Goal: Browse casually

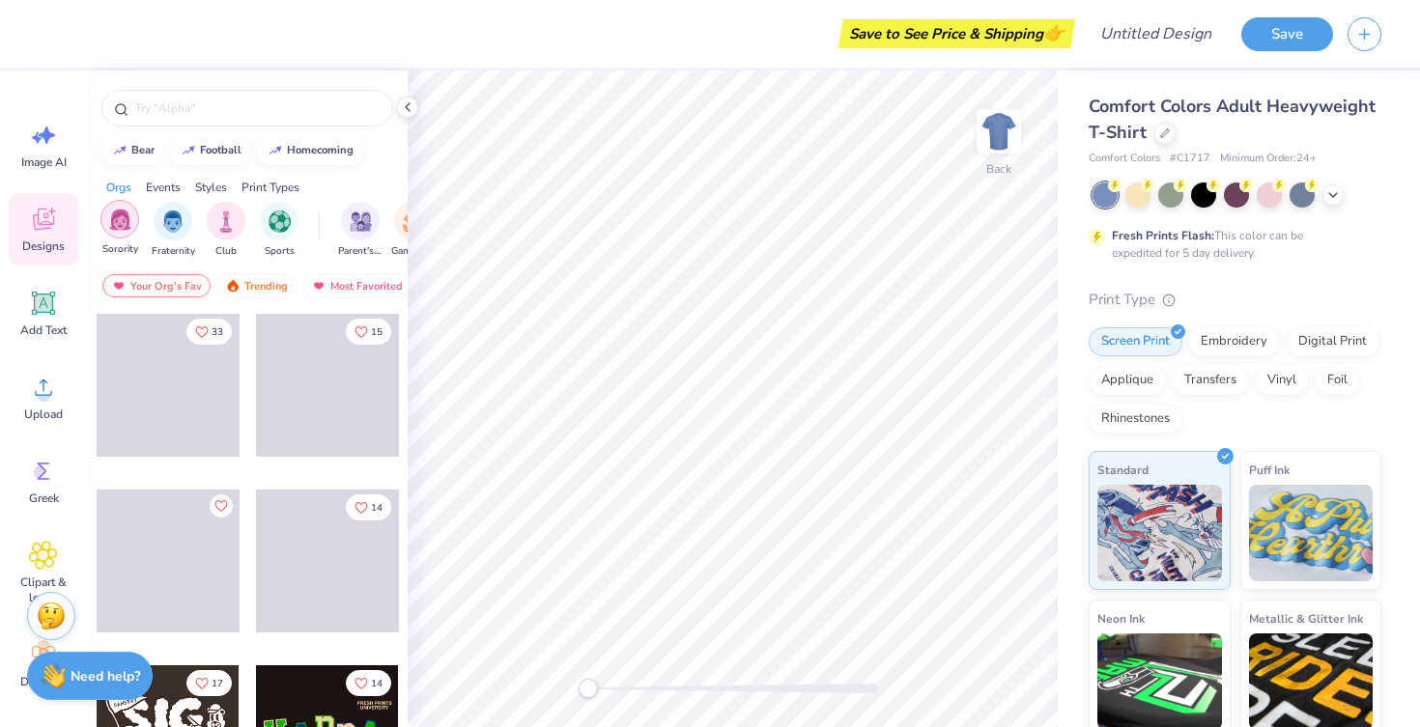
click at [138, 218] on div "filter for Sorority" at bounding box center [119, 219] width 39 height 39
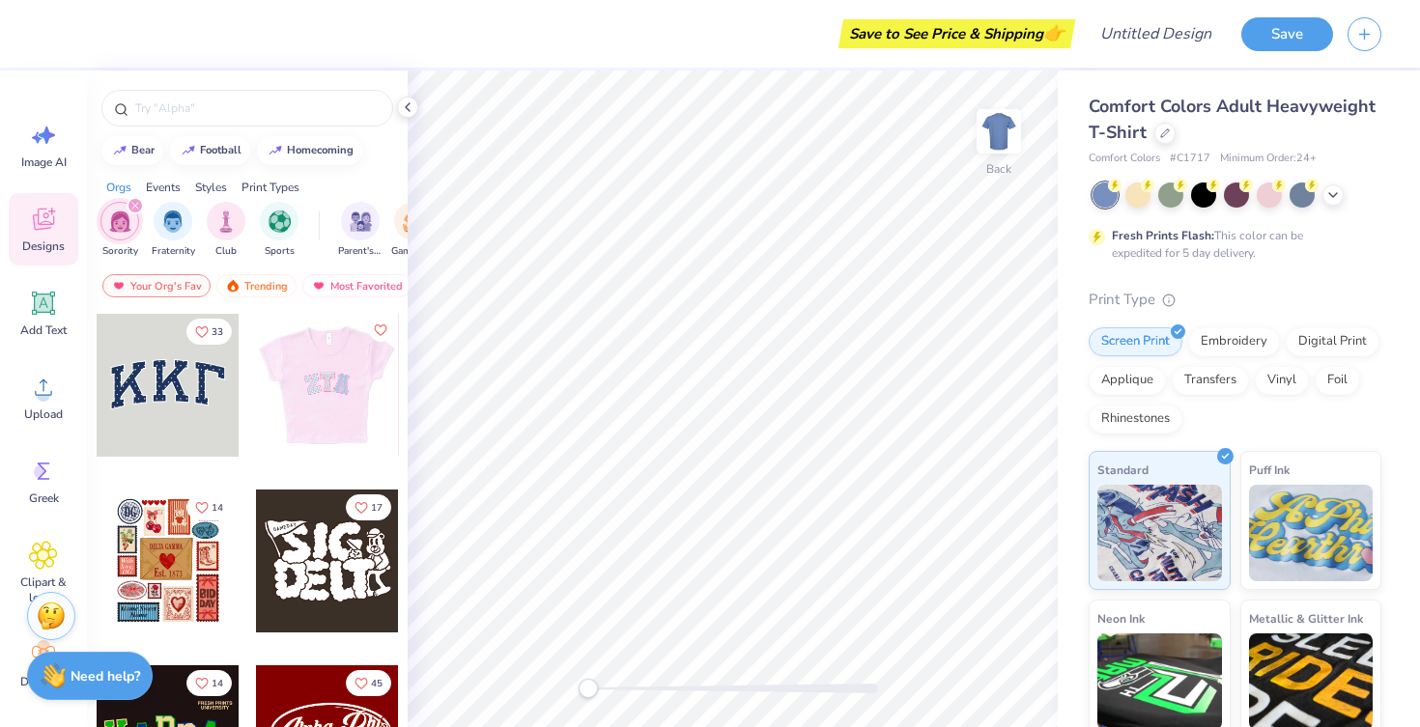
click at [256, 404] on div at bounding box center [184, 385] width 143 height 143
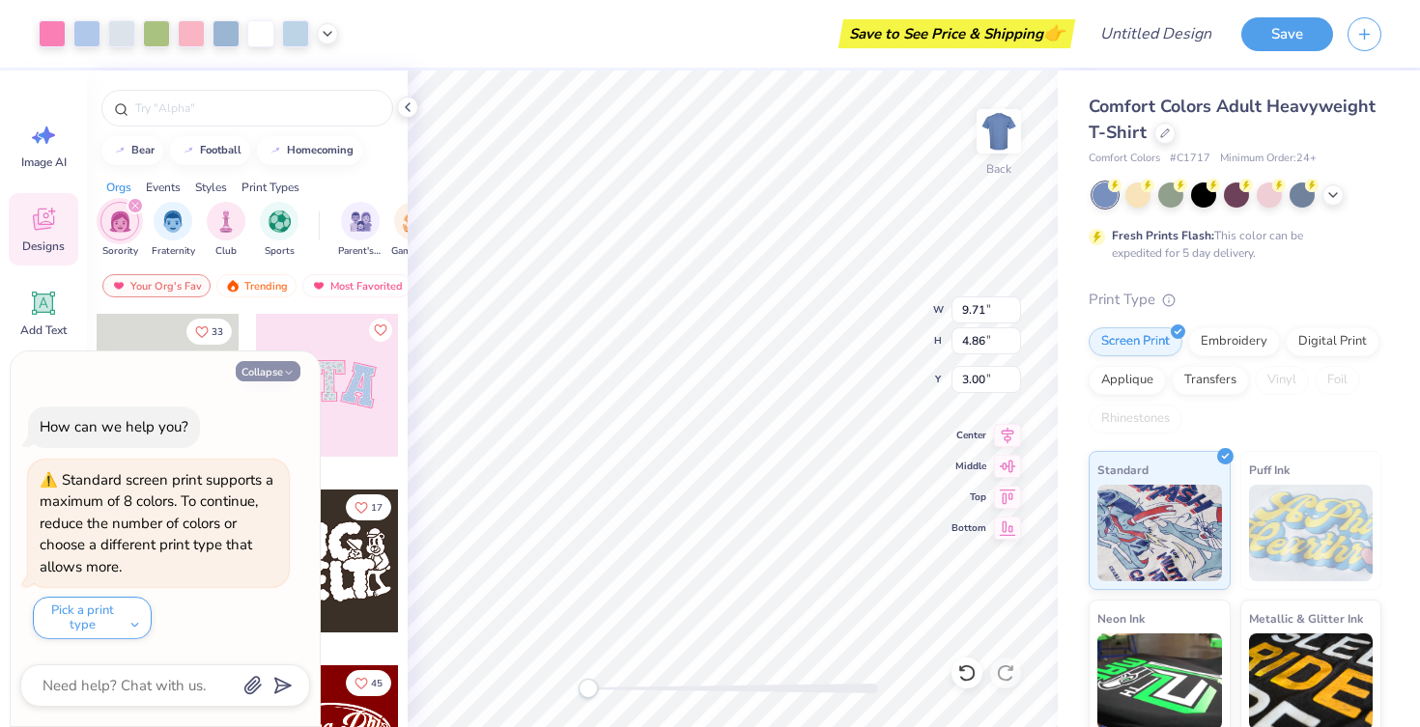
click at [276, 375] on button "Collapse" at bounding box center [268, 371] width 65 height 20
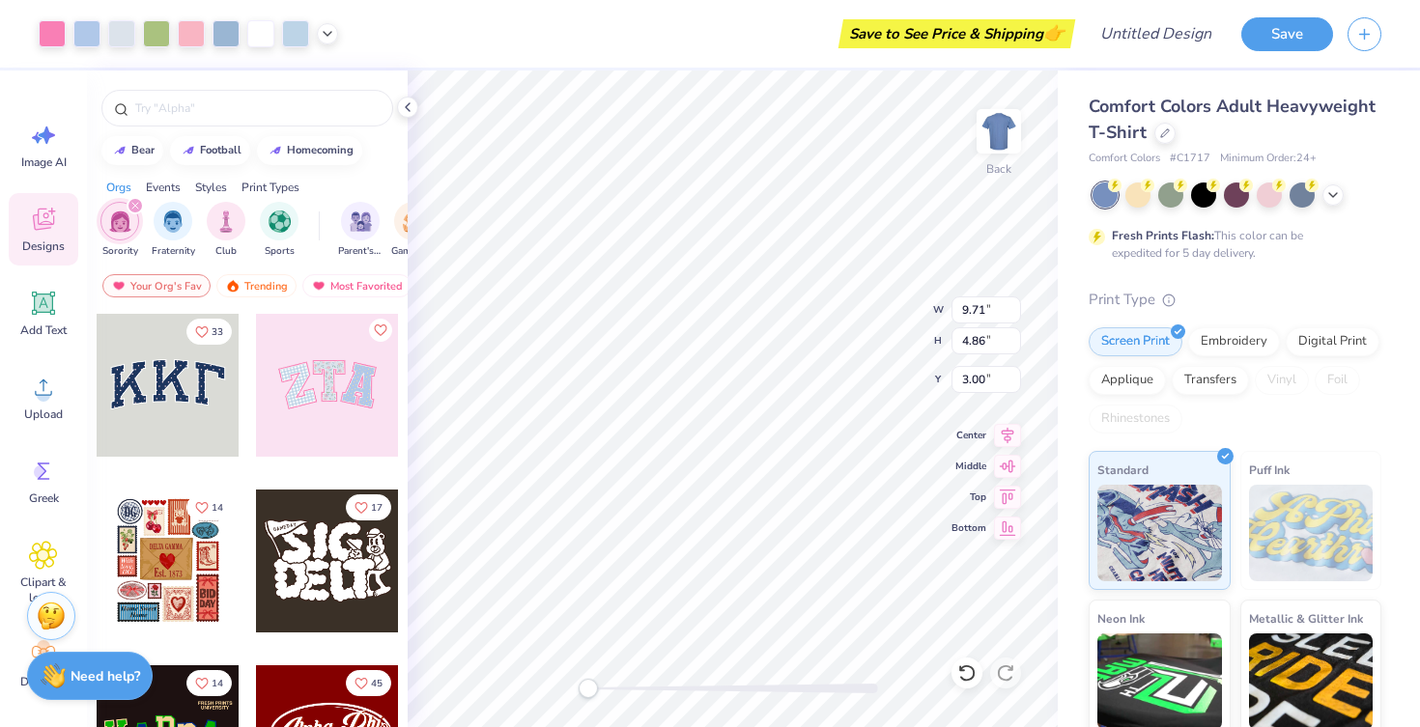
scroll to position [150, 0]
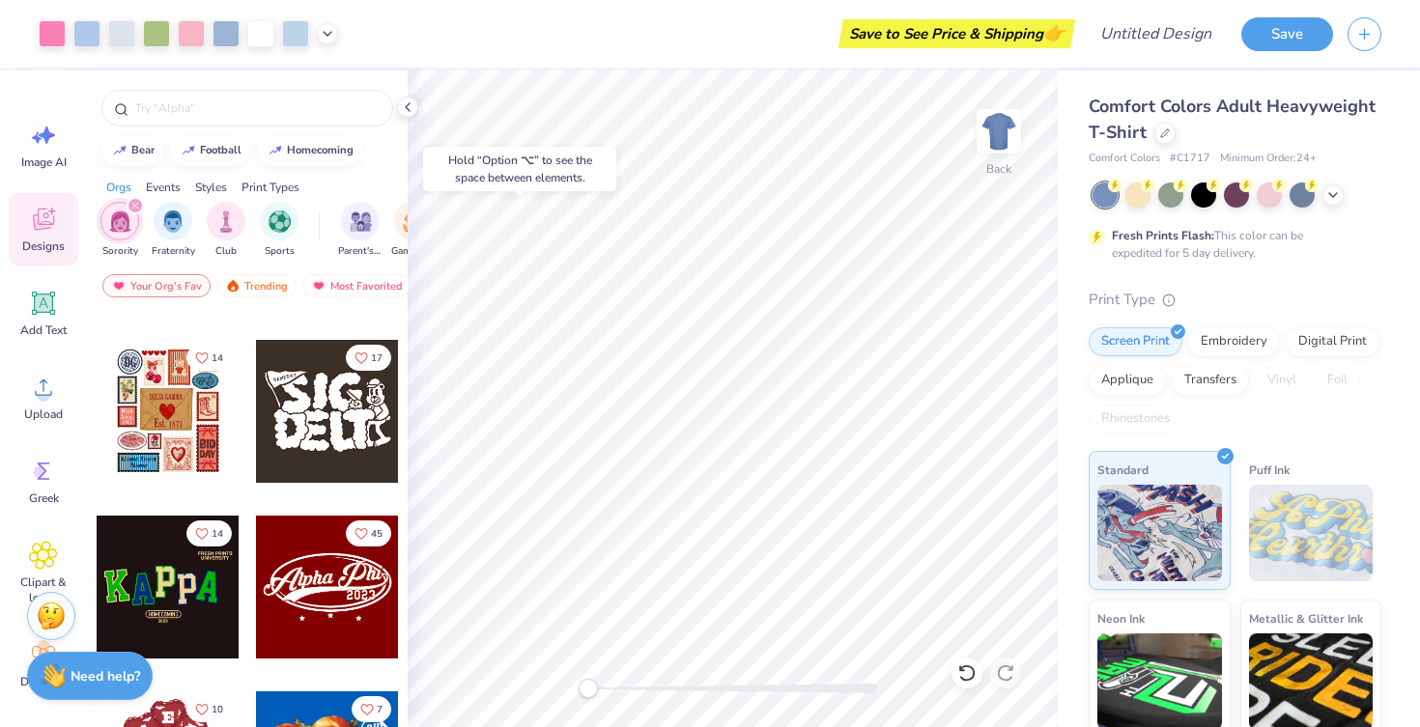
click at [183, 430] on div at bounding box center [168, 411] width 143 height 143
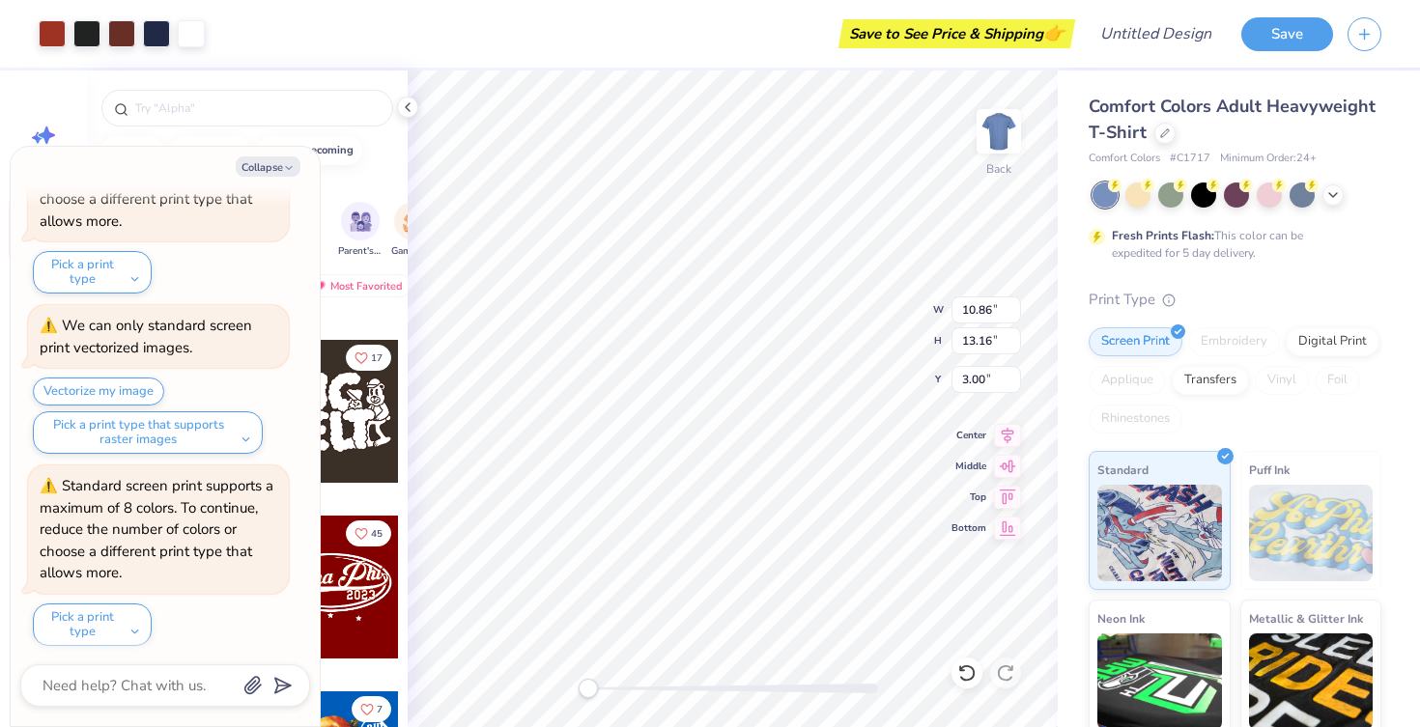
scroll to position [330, 0]
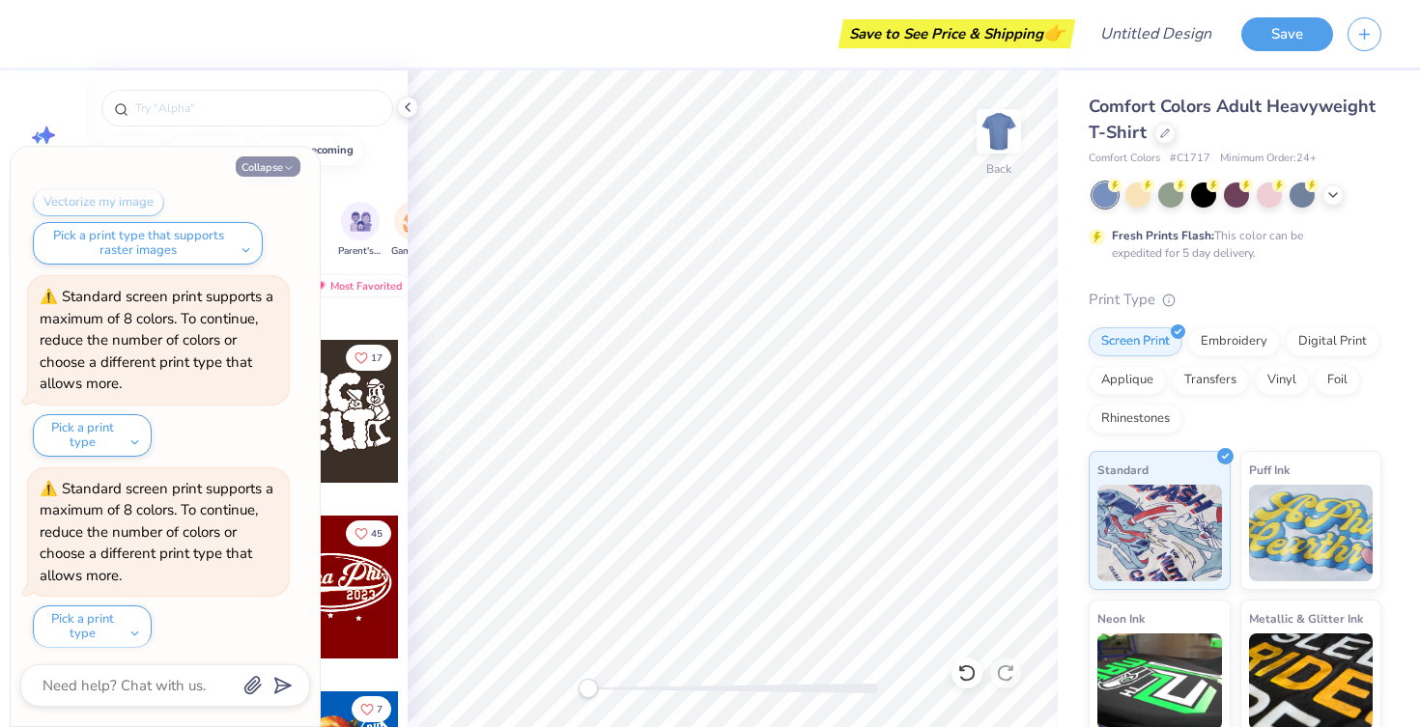
click at [263, 167] on button "Collapse" at bounding box center [268, 166] width 65 height 20
type textarea "x"
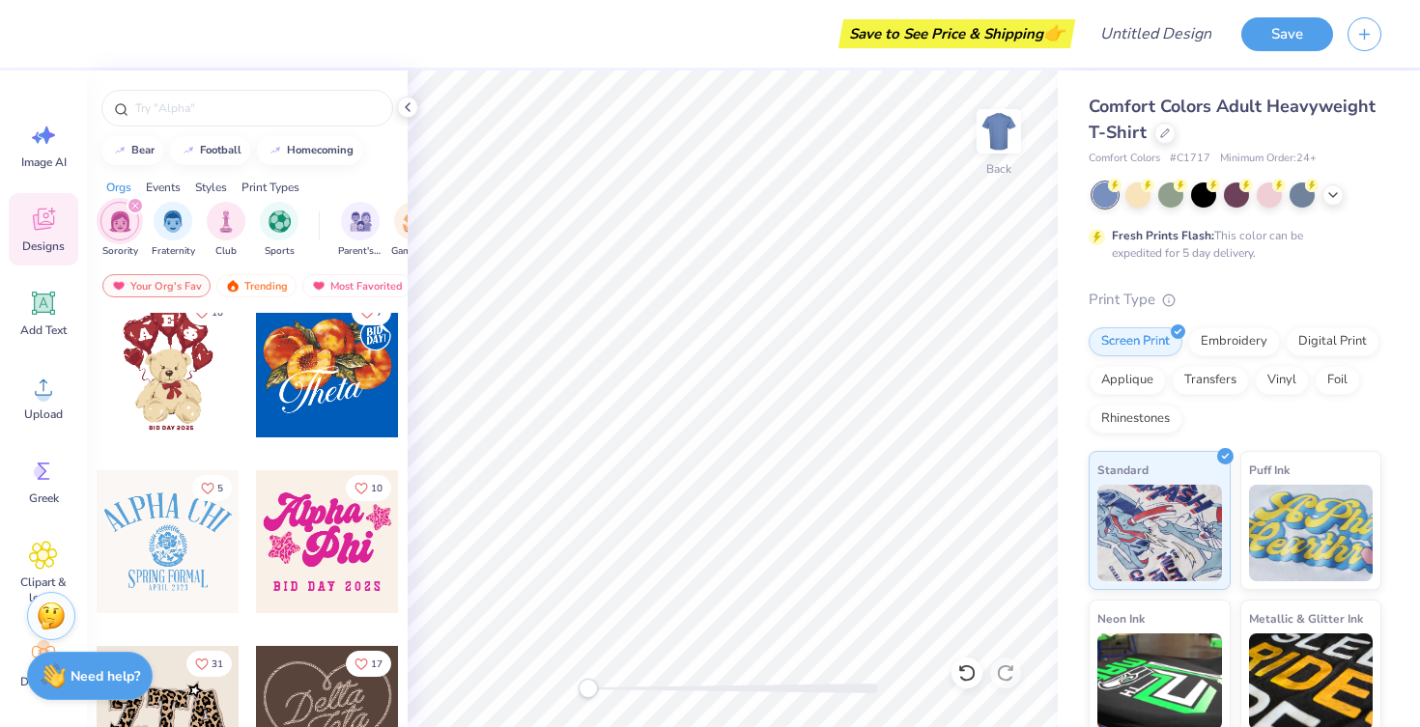
scroll to position [548, 0]
